Goal: Information Seeking & Learning: Find specific page/section

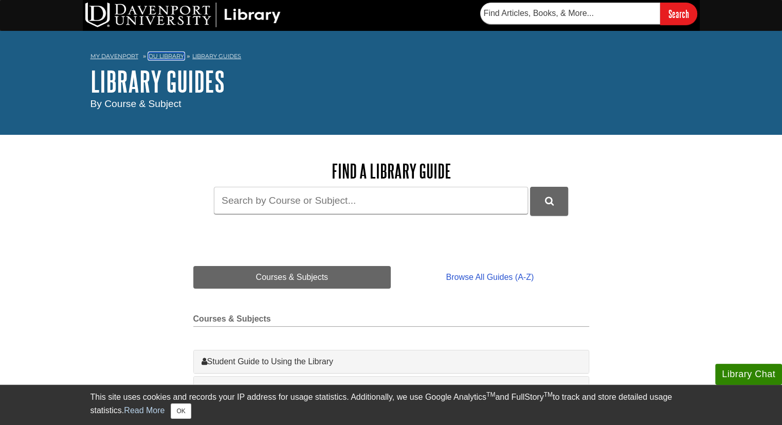
click at [165, 56] on link "DU Library" at bounding box center [166, 55] width 35 height 7
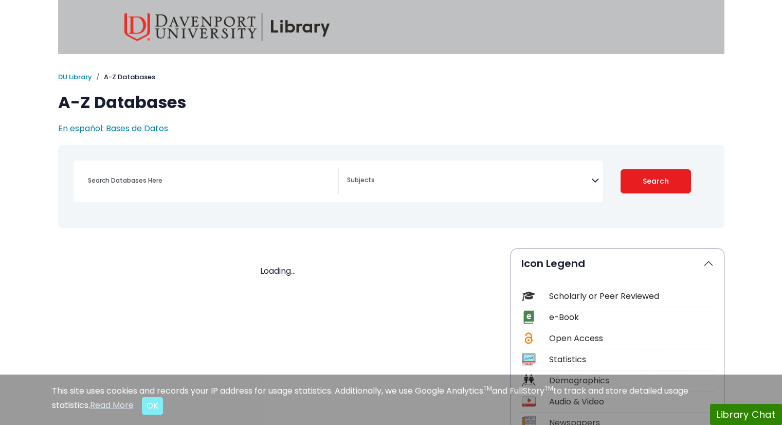
select select "Database Subject Filter"
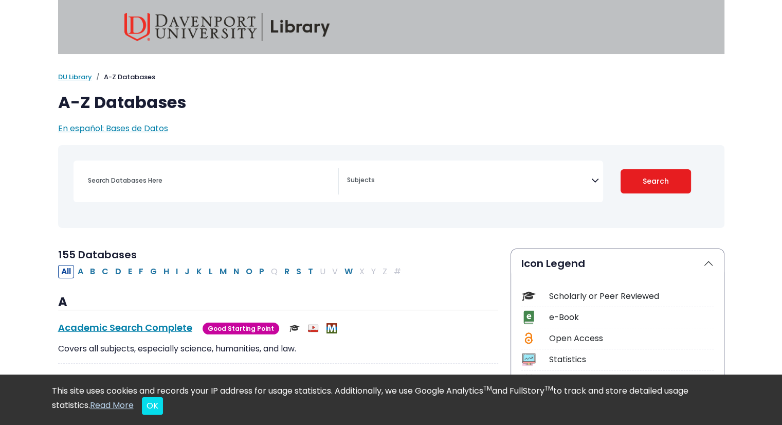
scroll to position [42, 0]
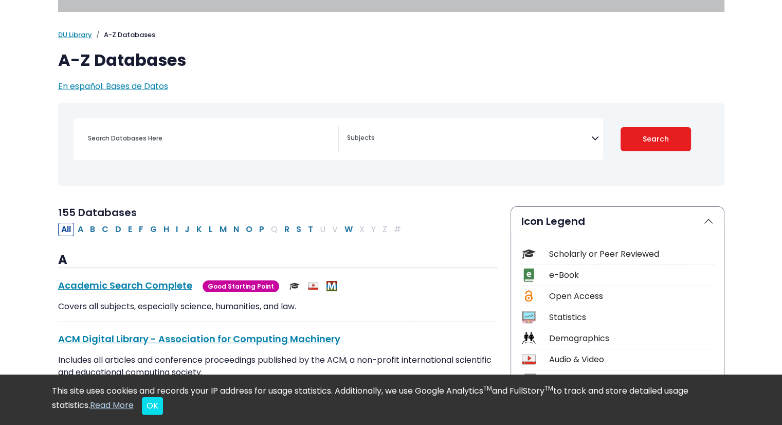
click at [198, 145] on div "Search filters" at bounding box center [210, 138] width 256 height 25
click at [142, 132] on input "Search database by title or keyword" at bounding box center [210, 138] width 256 height 15
type input "proquest"
click at [621, 127] on button "Search" at bounding box center [656, 139] width 70 height 24
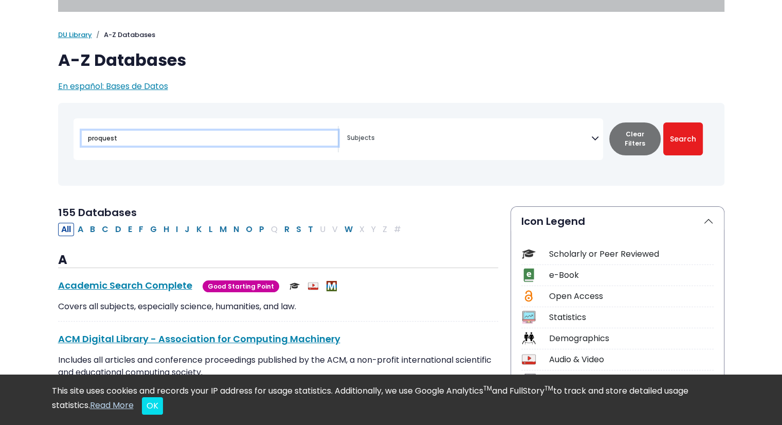
select select "Database Subject Filter"
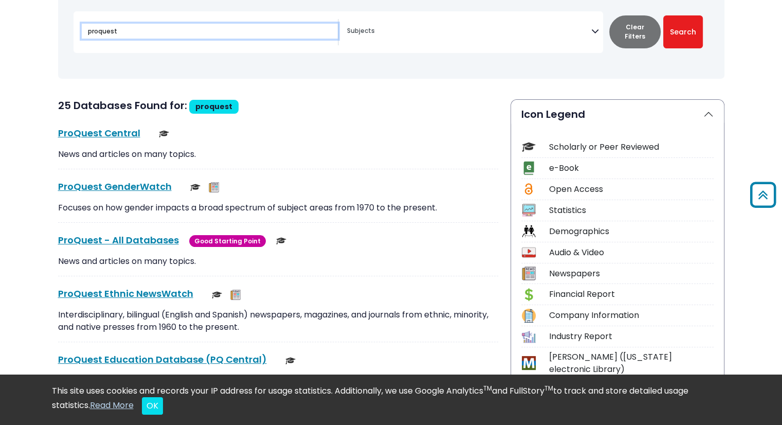
scroll to position [150, 0]
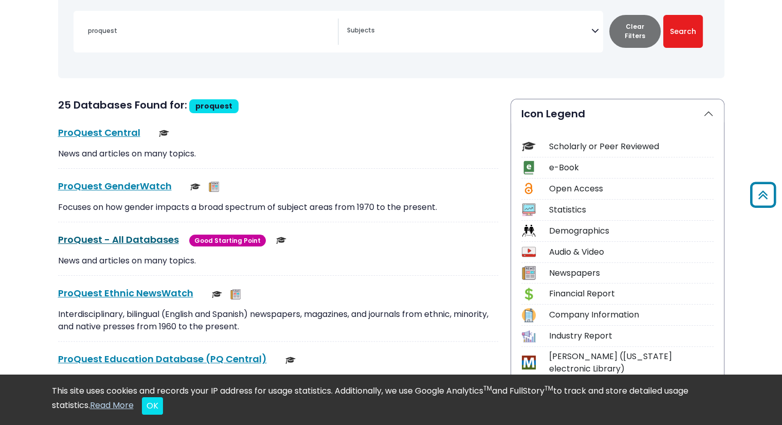
click at [130, 238] on link "ProQuest - All Databases This link opens in a new window" at bounding box center [118, 239] width 121 height 13
